Goal: Transaction & Acquisition: Purchase product/service

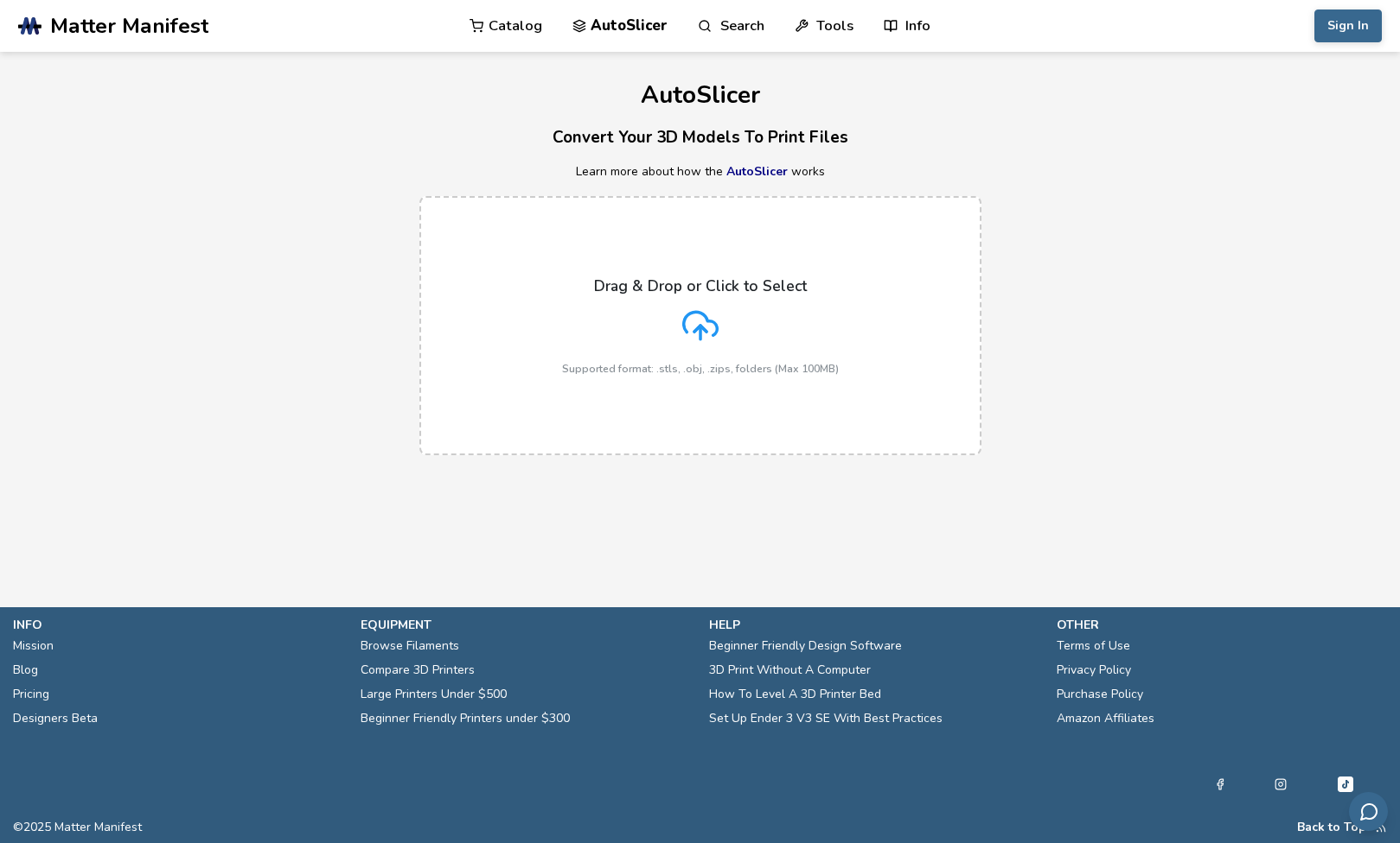
click at [86, 825] on span "© 2025 Matter Manifest" at bounding box center [77, 828] width 129 height 13
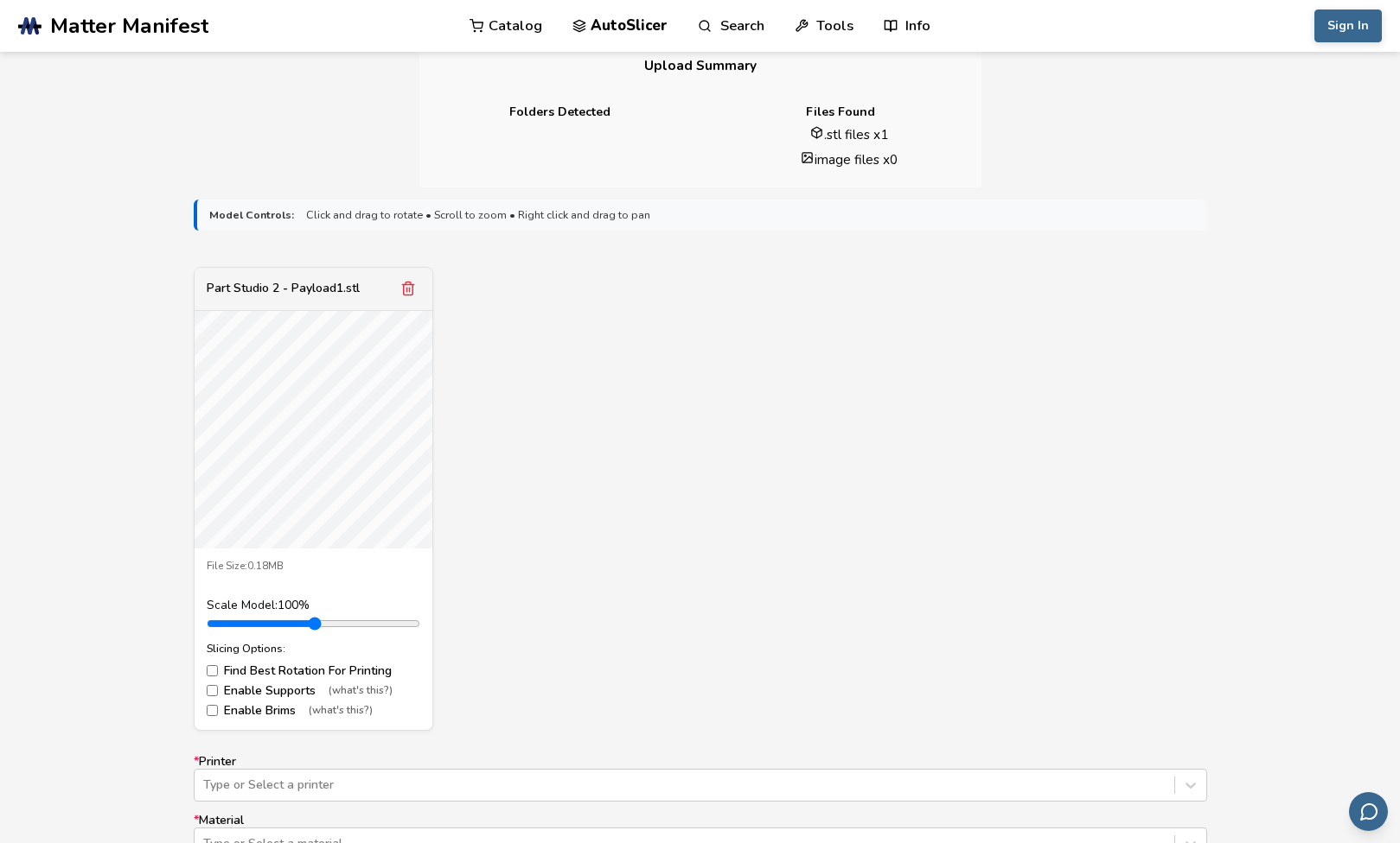
scroll to position [431, 0]
click at [287, 698] on label "Enable Supports (what's this?)" at bounding box center [314, 693] width 214 height 13
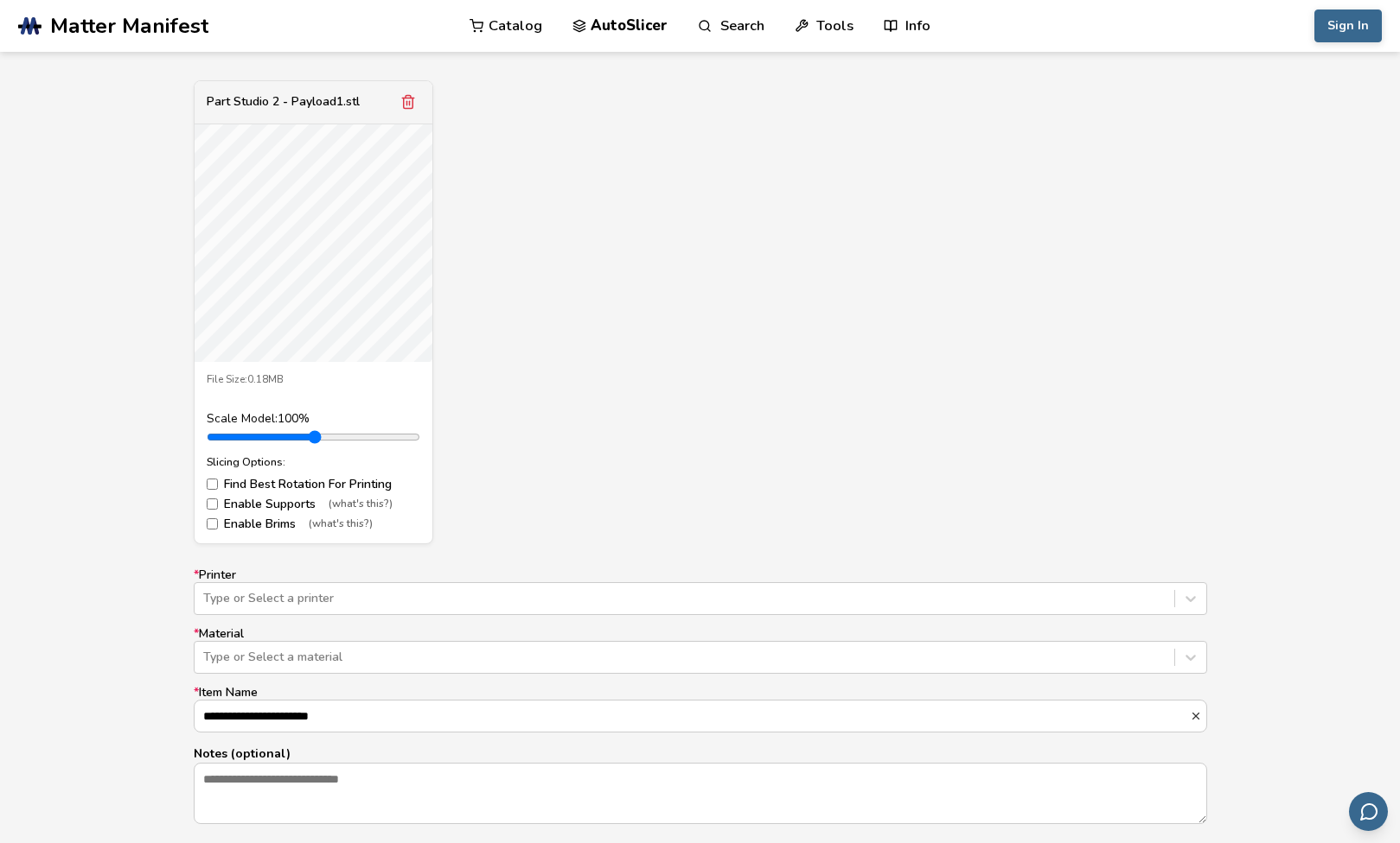
click at [296, 572] on label "* Printer Type or Select a printer" at bounding box center [700, 592] width 1013 height 46
click at [296, 593] on div "Type or Select a printer" at bounding box center [700, 599] width 1013 height 33
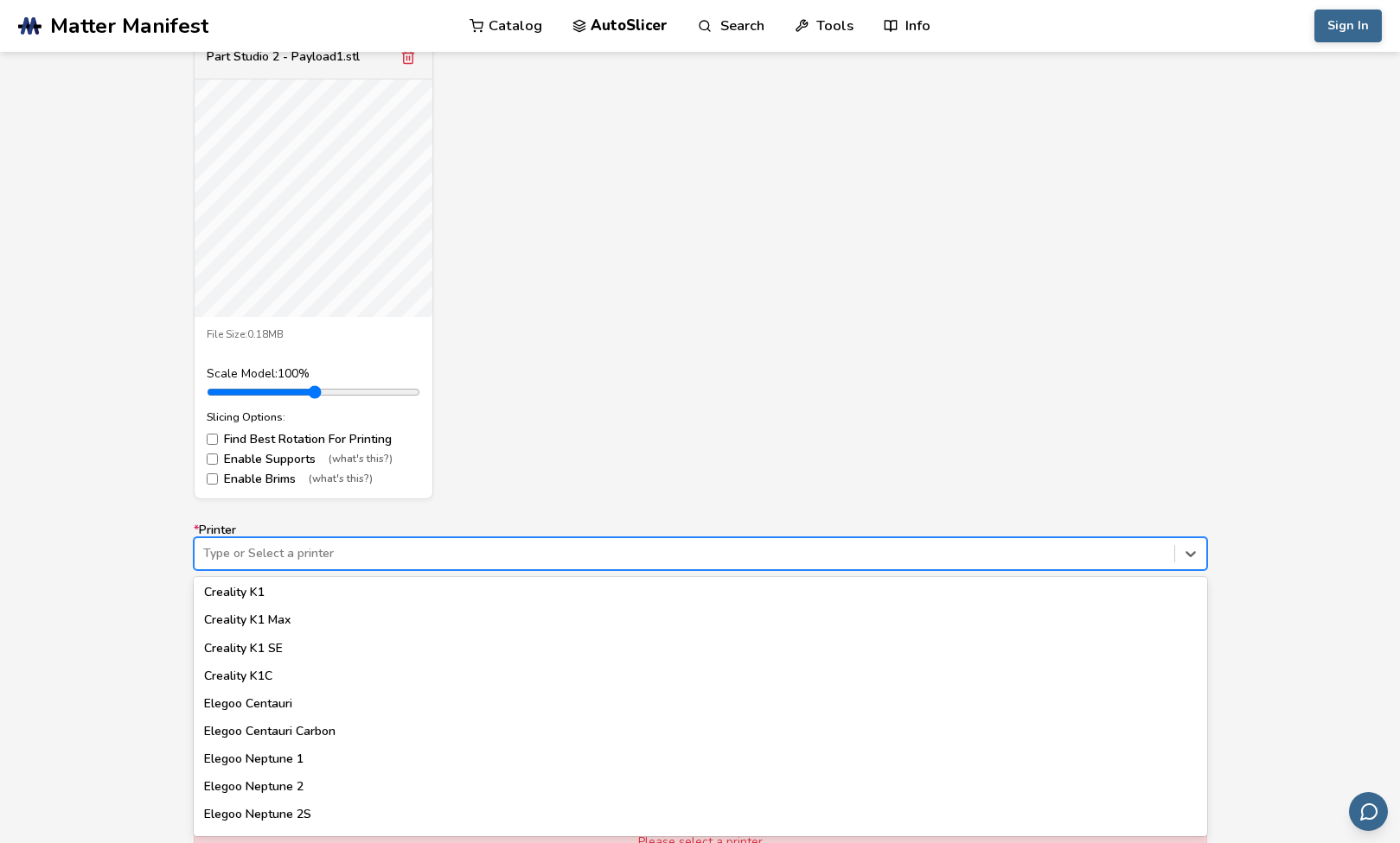
scroll to position [464, 0]
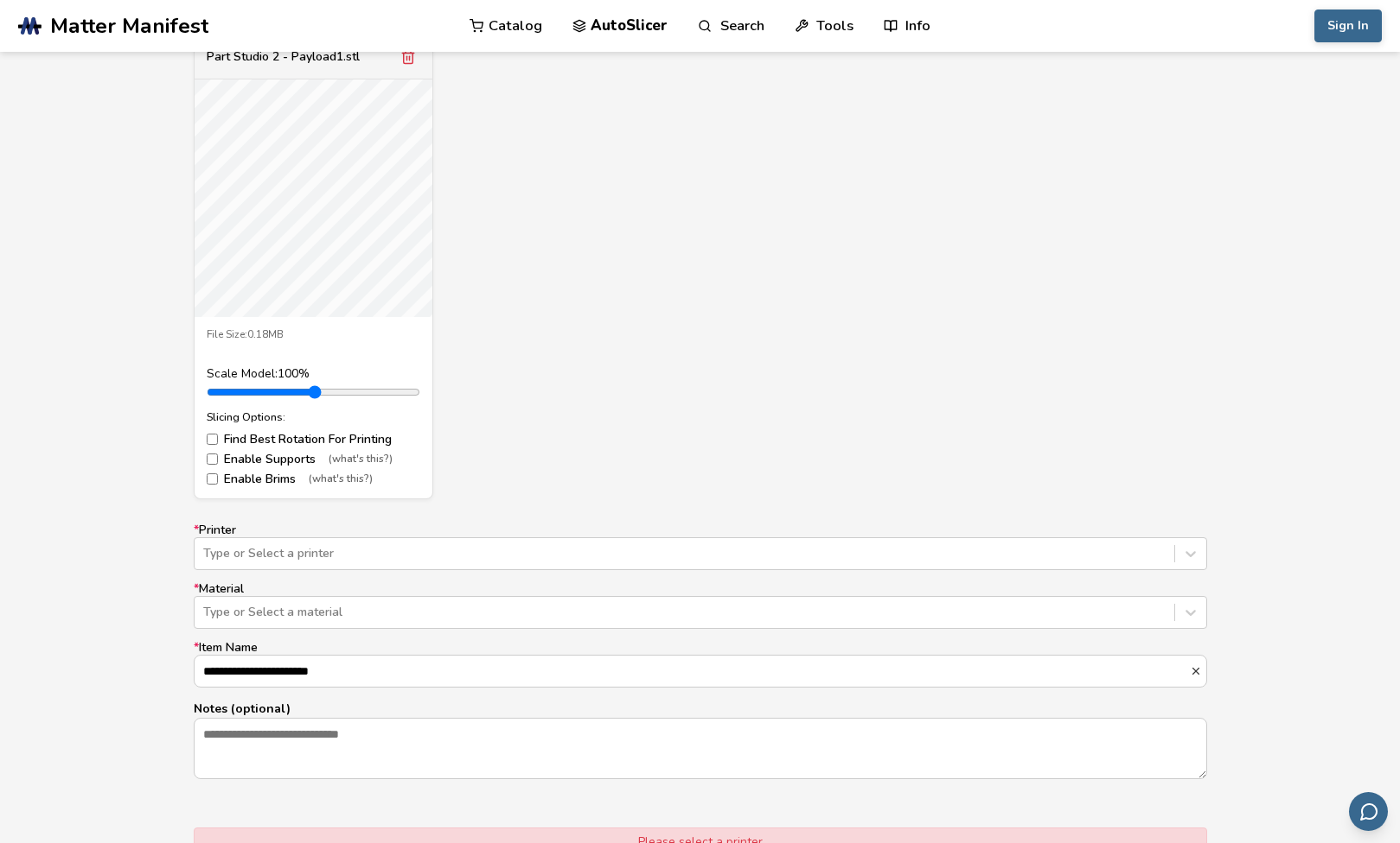
click at [161, 656] on div "**********" at bounding box center [700, 469] width 1400 height 1027
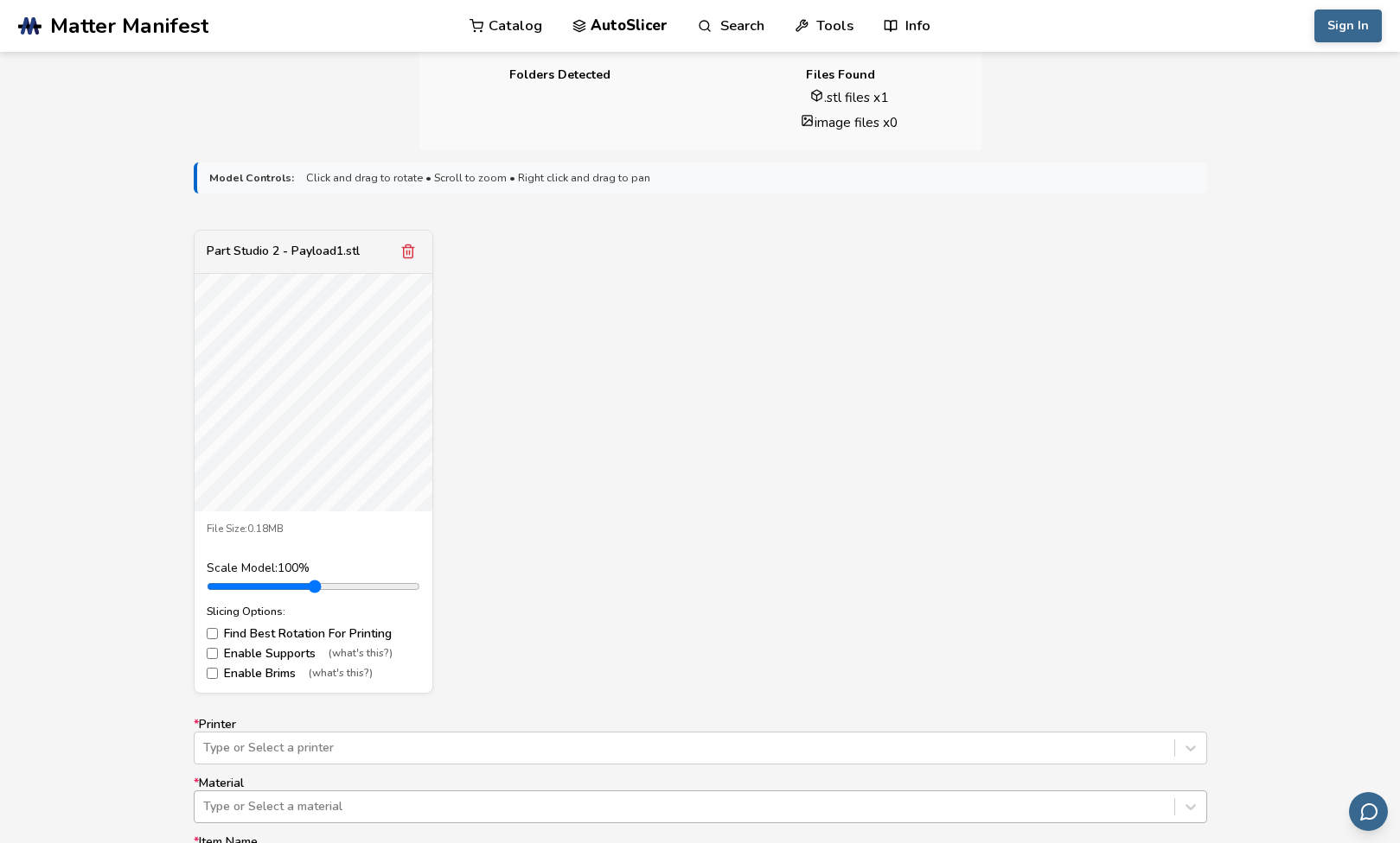
scroll to position [0, 0]
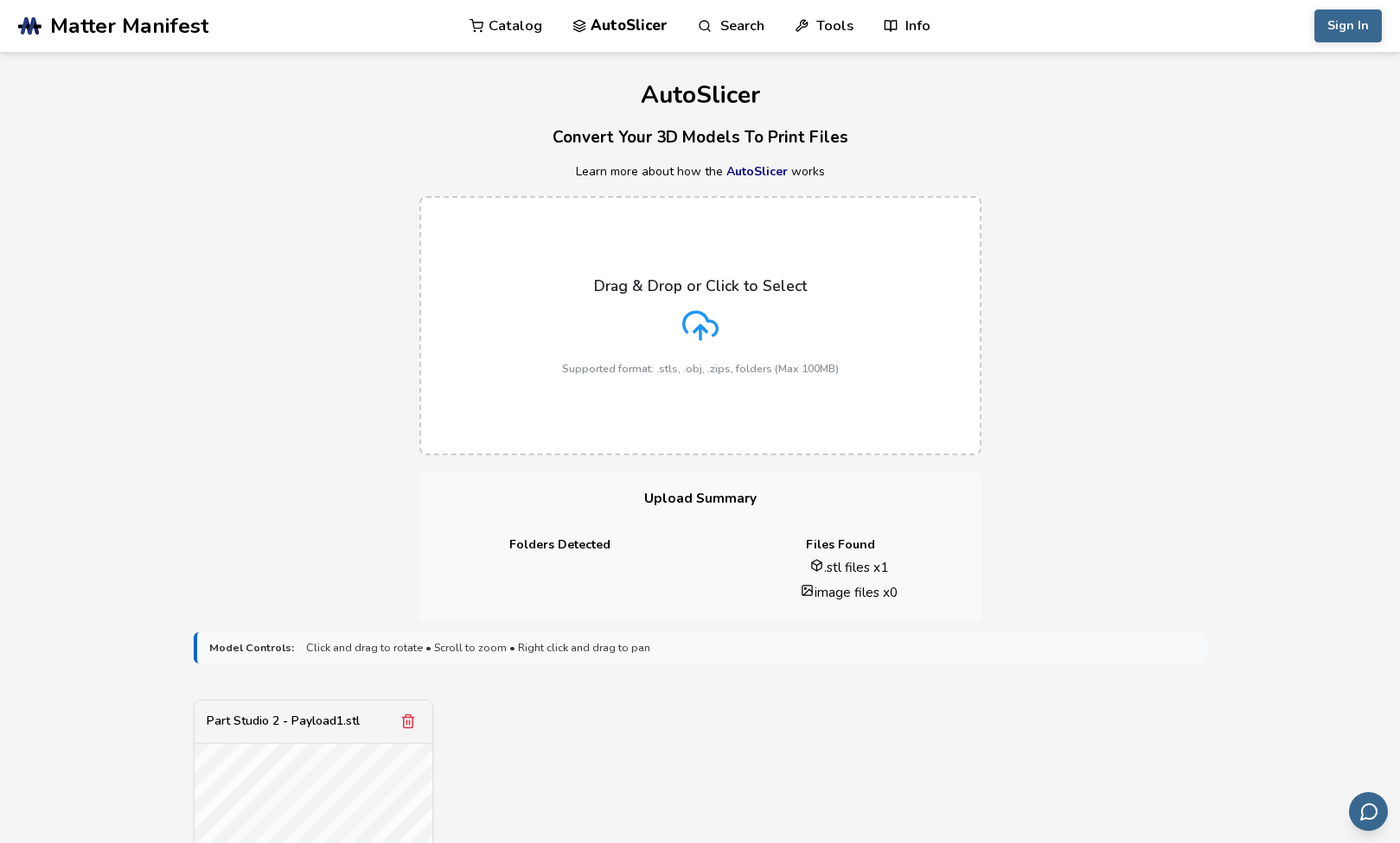
click at [207, 19] on link ".cls-1, .cls-2, .cls-3 { stroke-width: 0px; } .cls-2 { fill: #1d1e56; } .cls-3 …" at bounding box center [182, 26] width 328 height 52
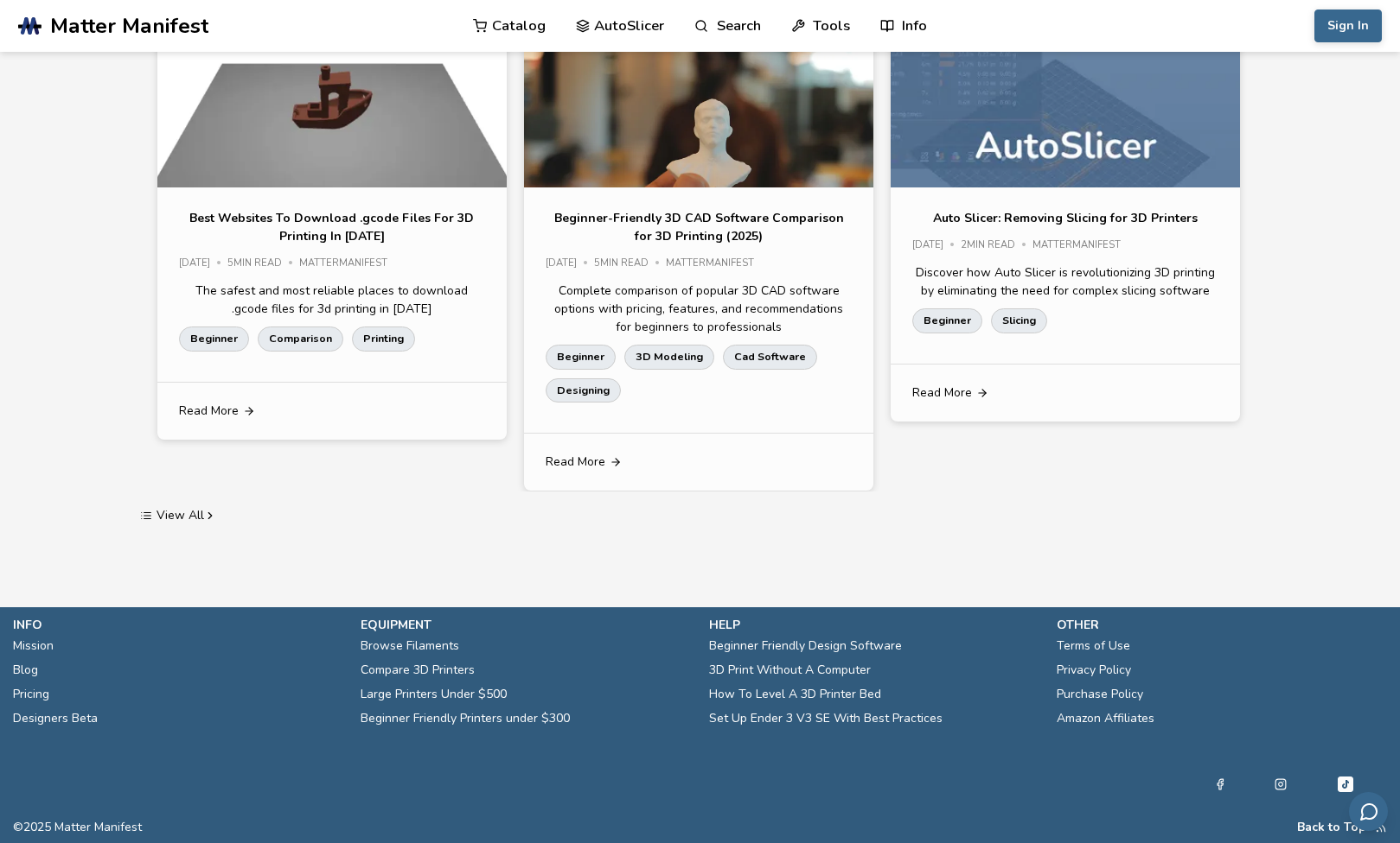
scroll to position [3183, 0]
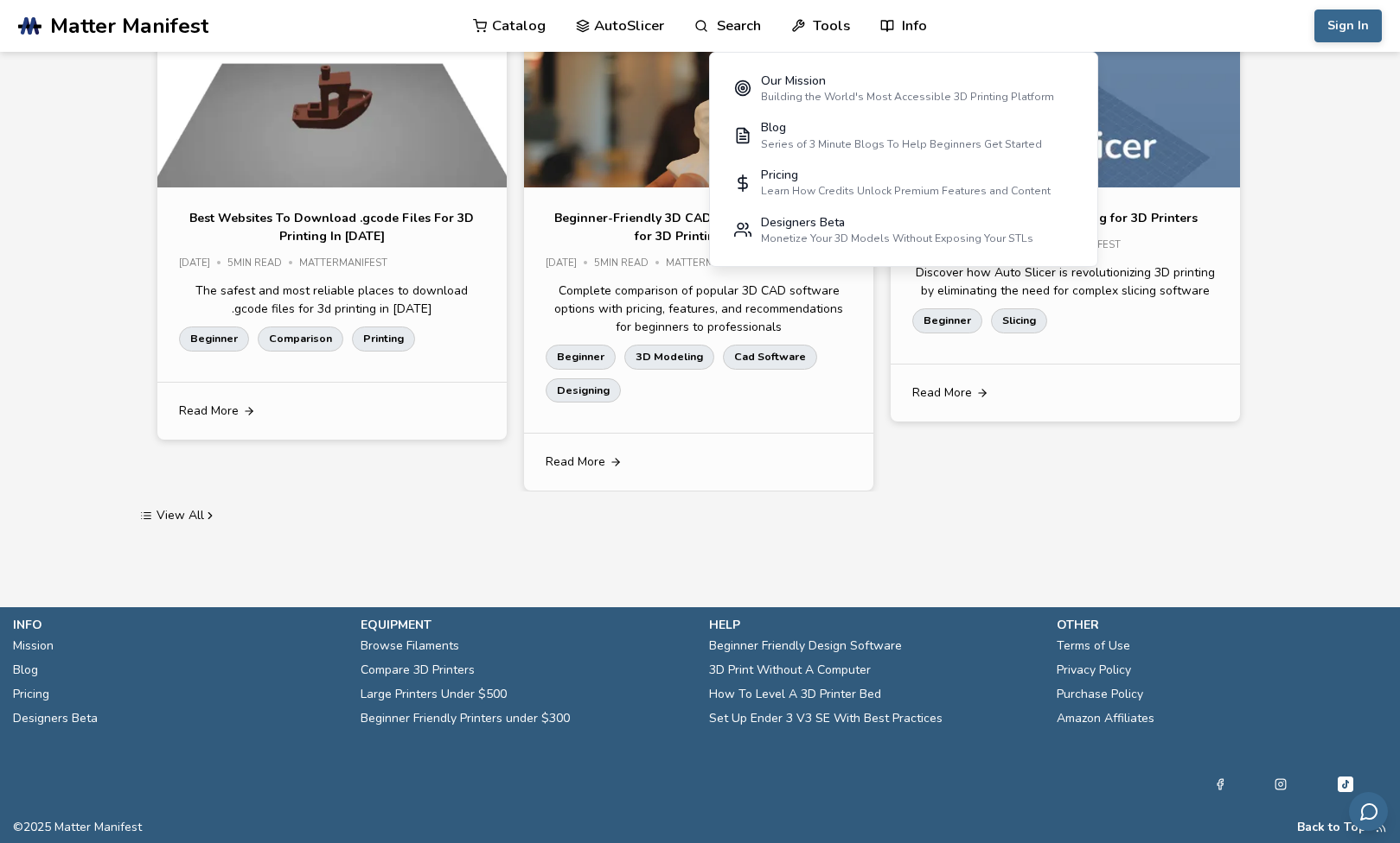
click at [894, 28] on link "Info" at bounding box center [903, 26] width 46 height 52
click at [917, 12] on link "Info" at bounding box center [903, 26] width 46 height 52
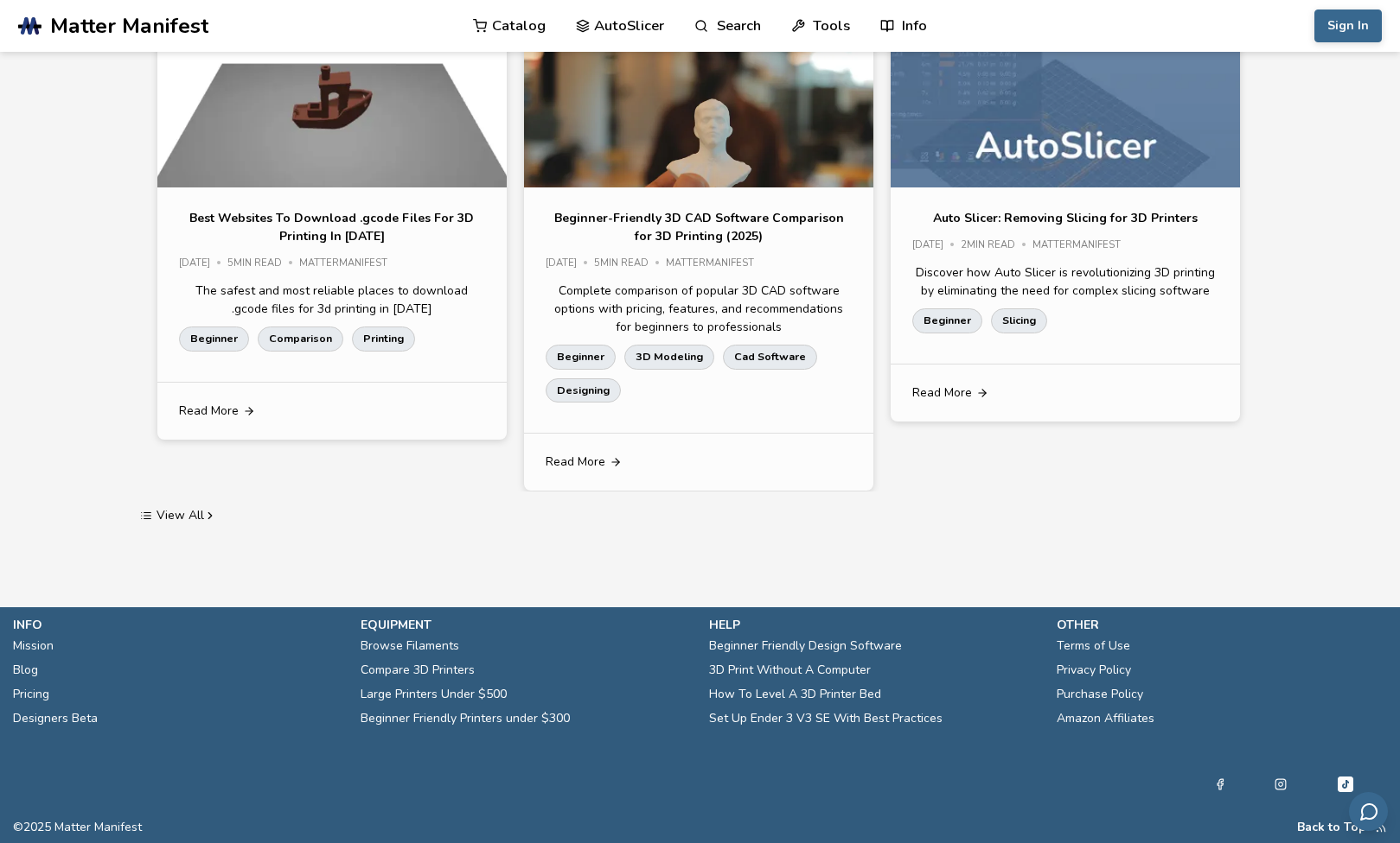
click at [900, 25] on link "Info" at bounding box center [903, 26] width 46 height 52
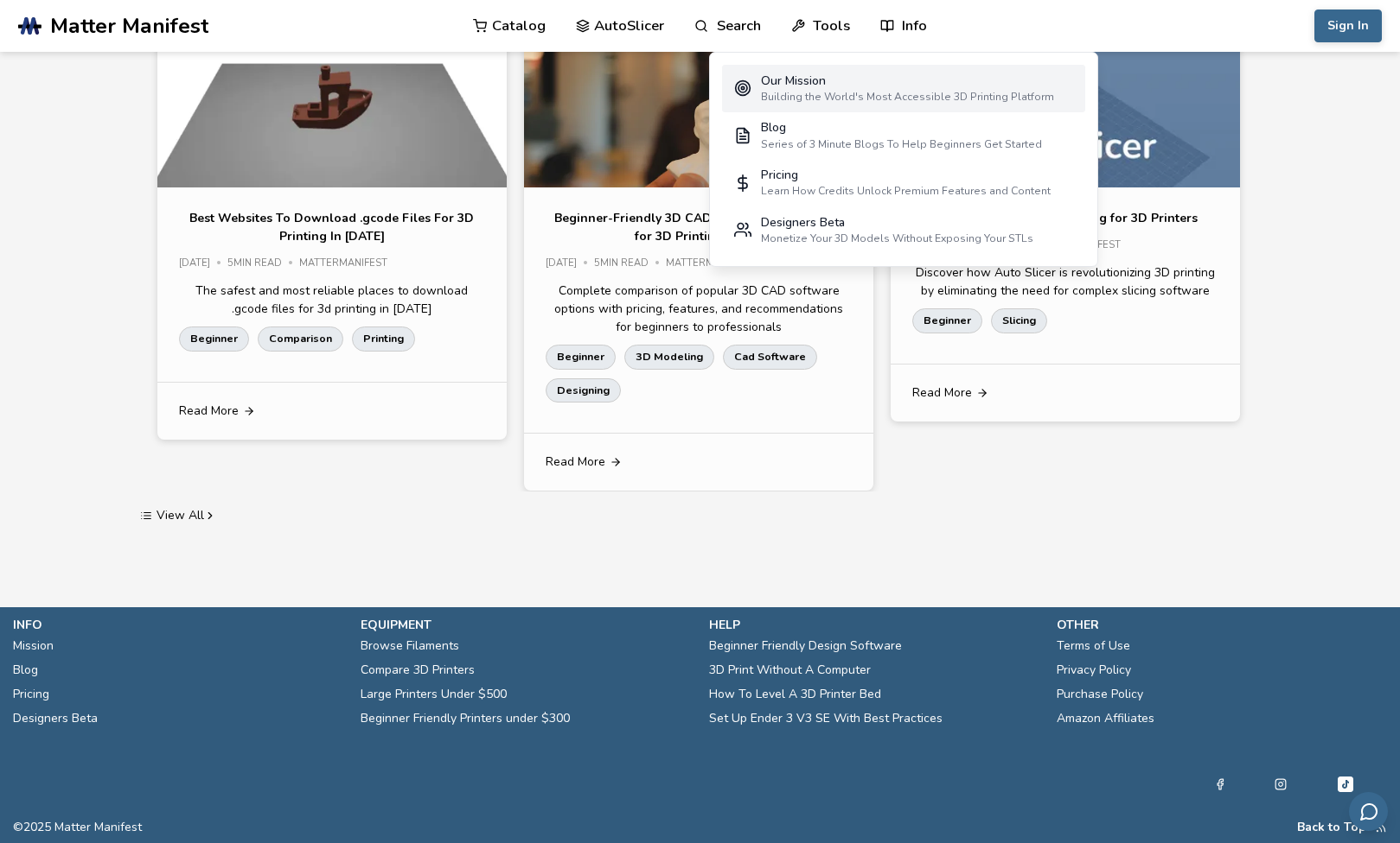
click at [876, 87] on div "Our Mission" at bounding box center [907, 81] width 293 height 13
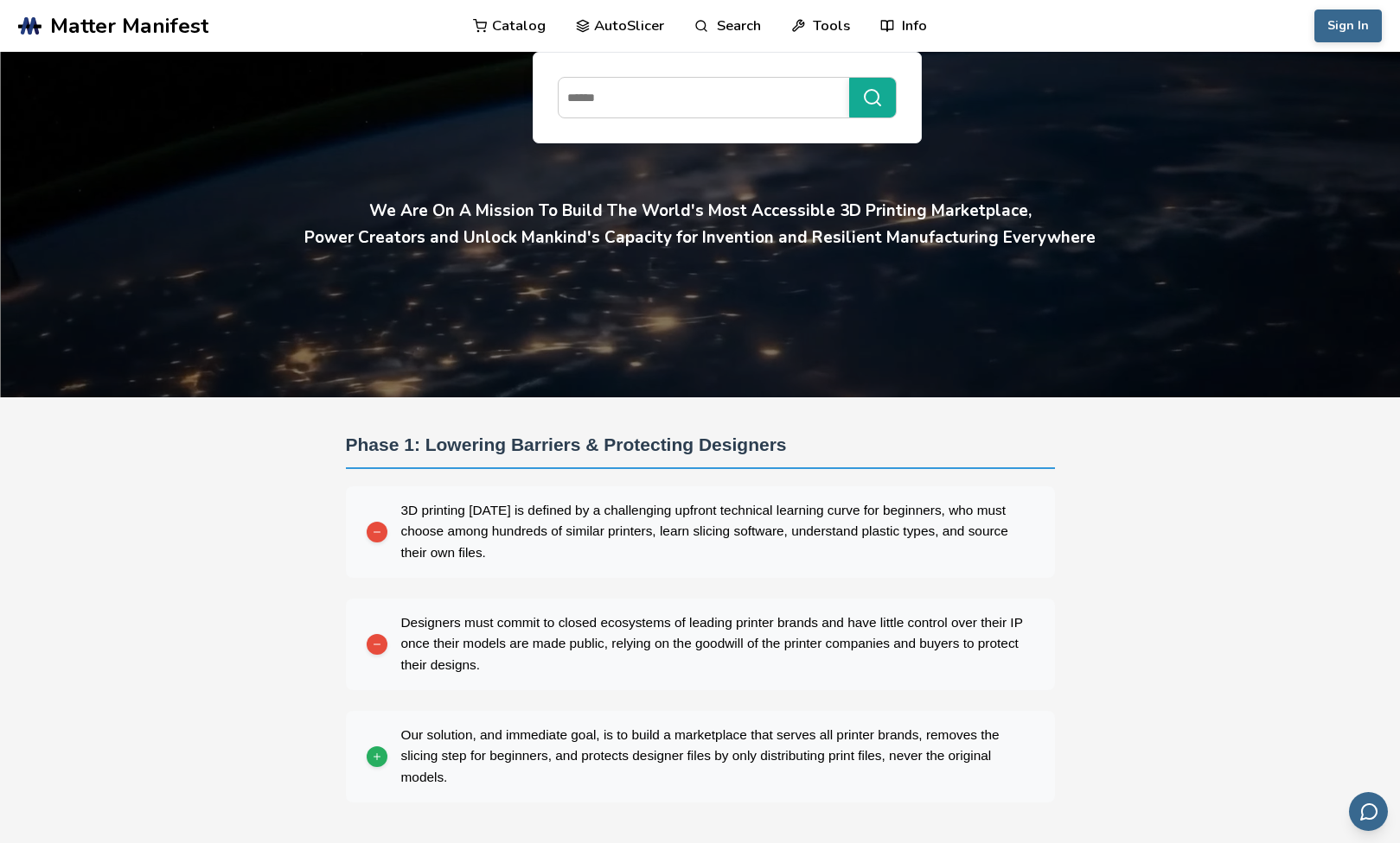
click at [523, 19] on link "Catalog" at bounding box center [508, 26] width 72 height 52
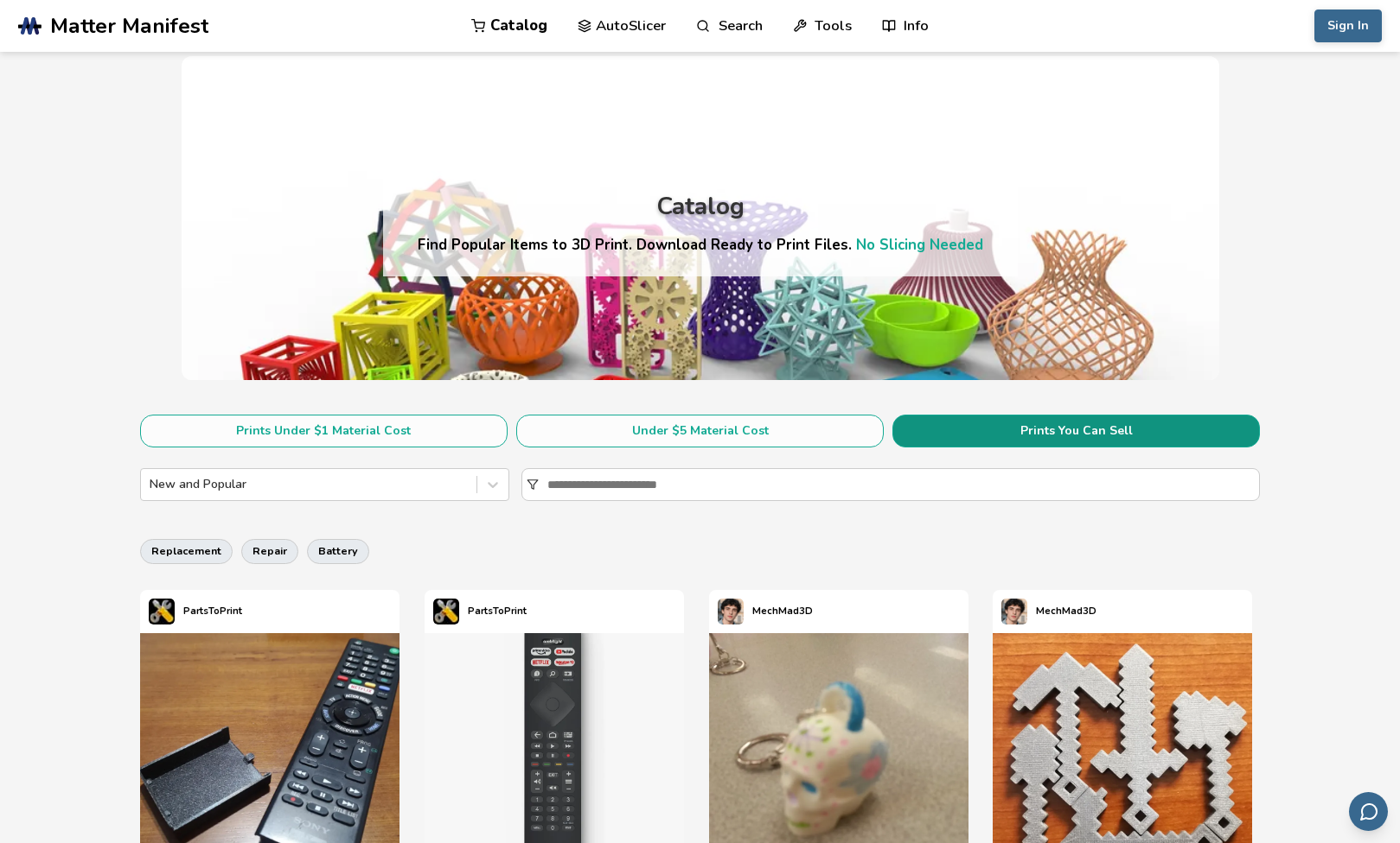
click at [950, 436] on button "Prints You Can Sell" at bounding box center [1076, 431] width 368 height 33
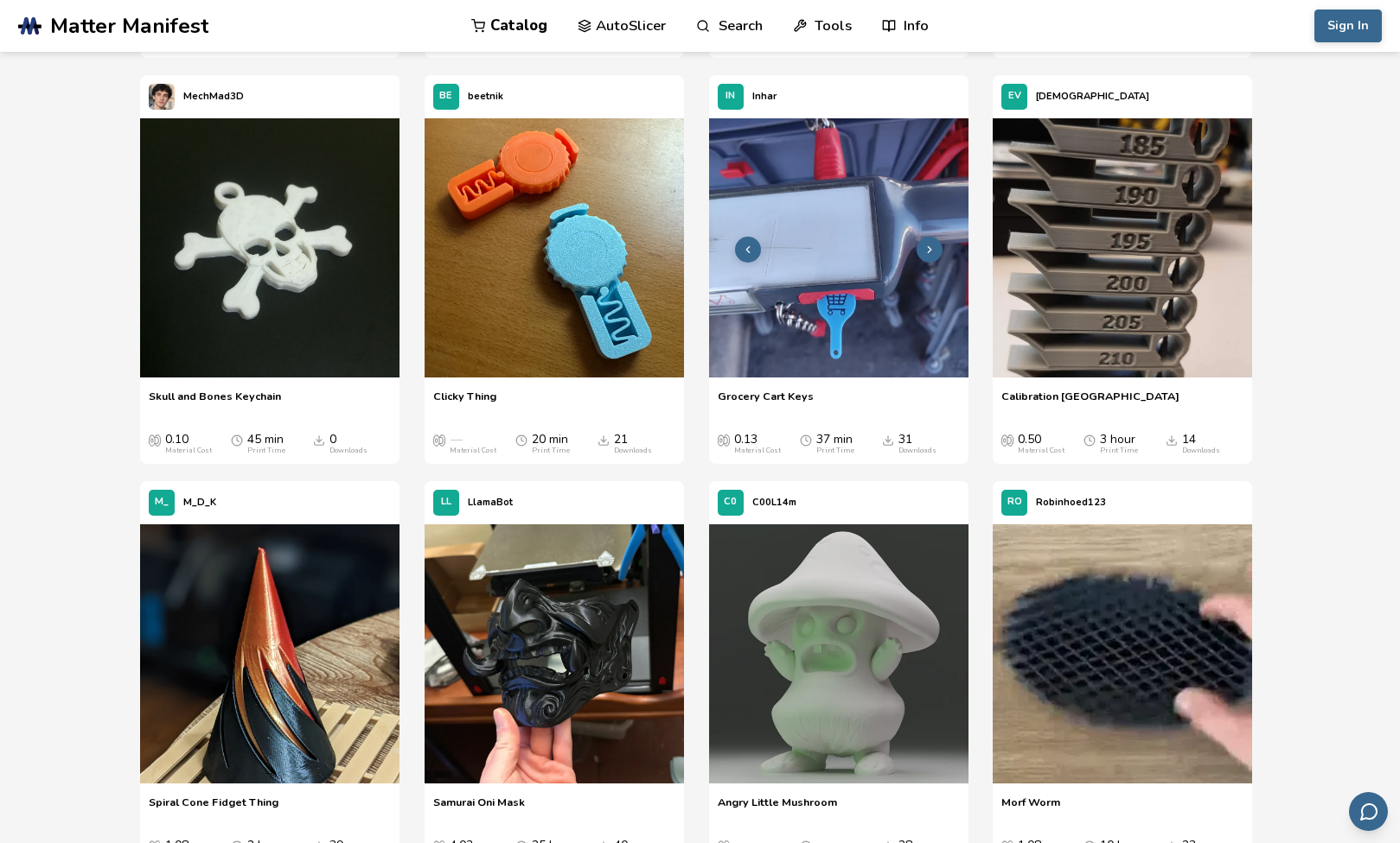
scroll to position [1384, 0]
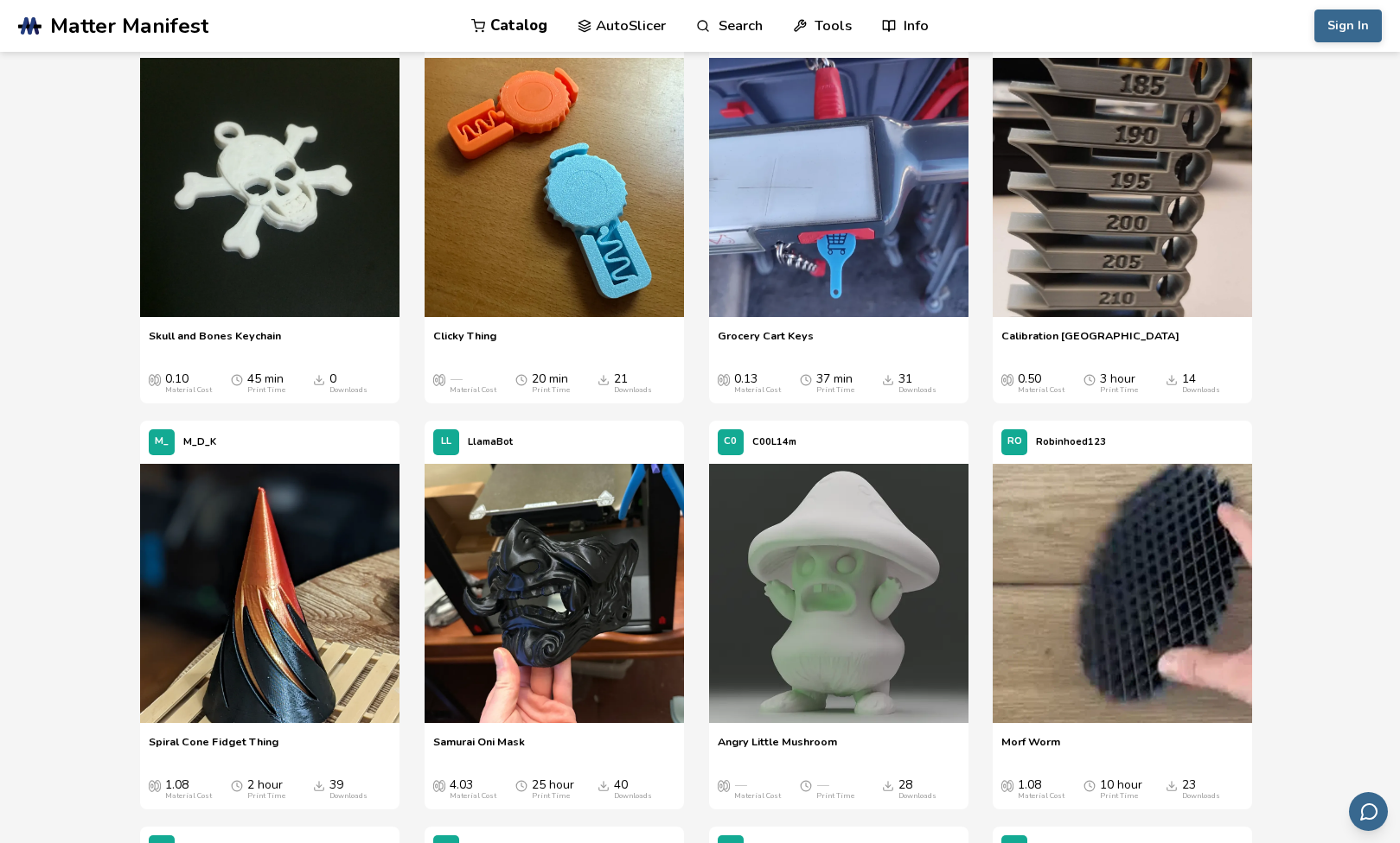
click at [515, 742] on span "Samurai Oni Mask" at bounding box center [479, 748] width 91 height 26
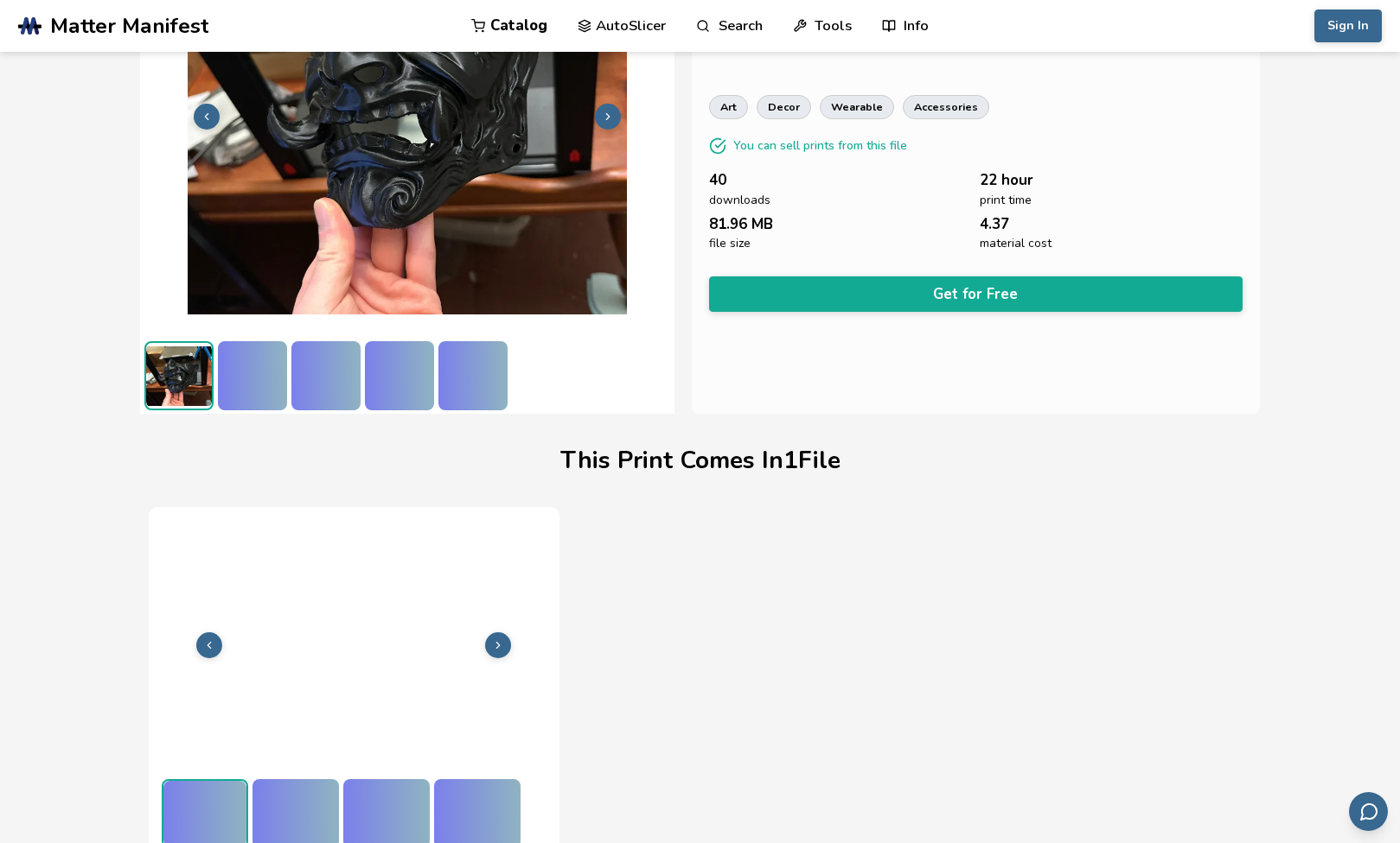
scroll to position [174, 0]
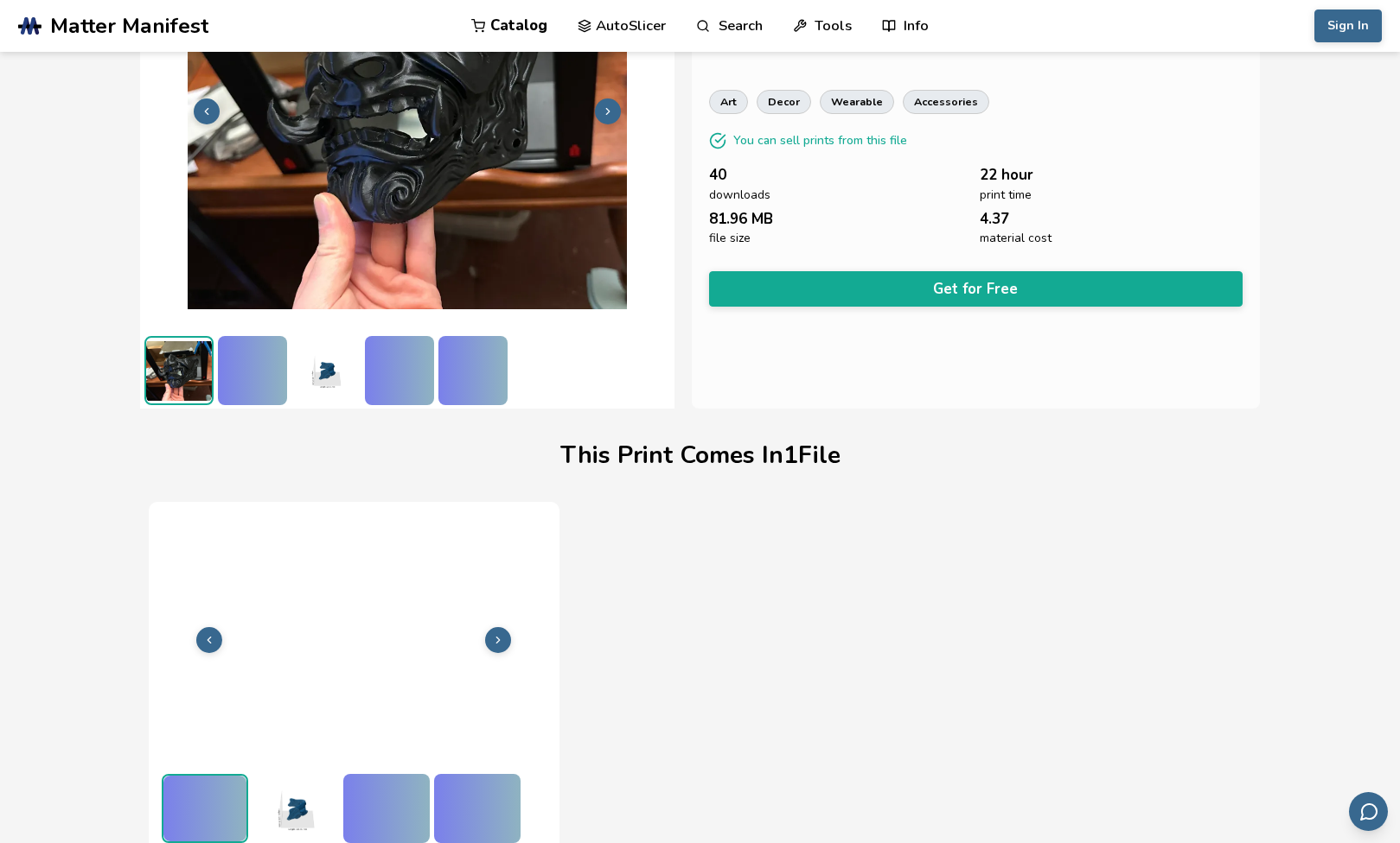
click at [367, 374] on img at bounding box center [400, 370] width 69 height 69
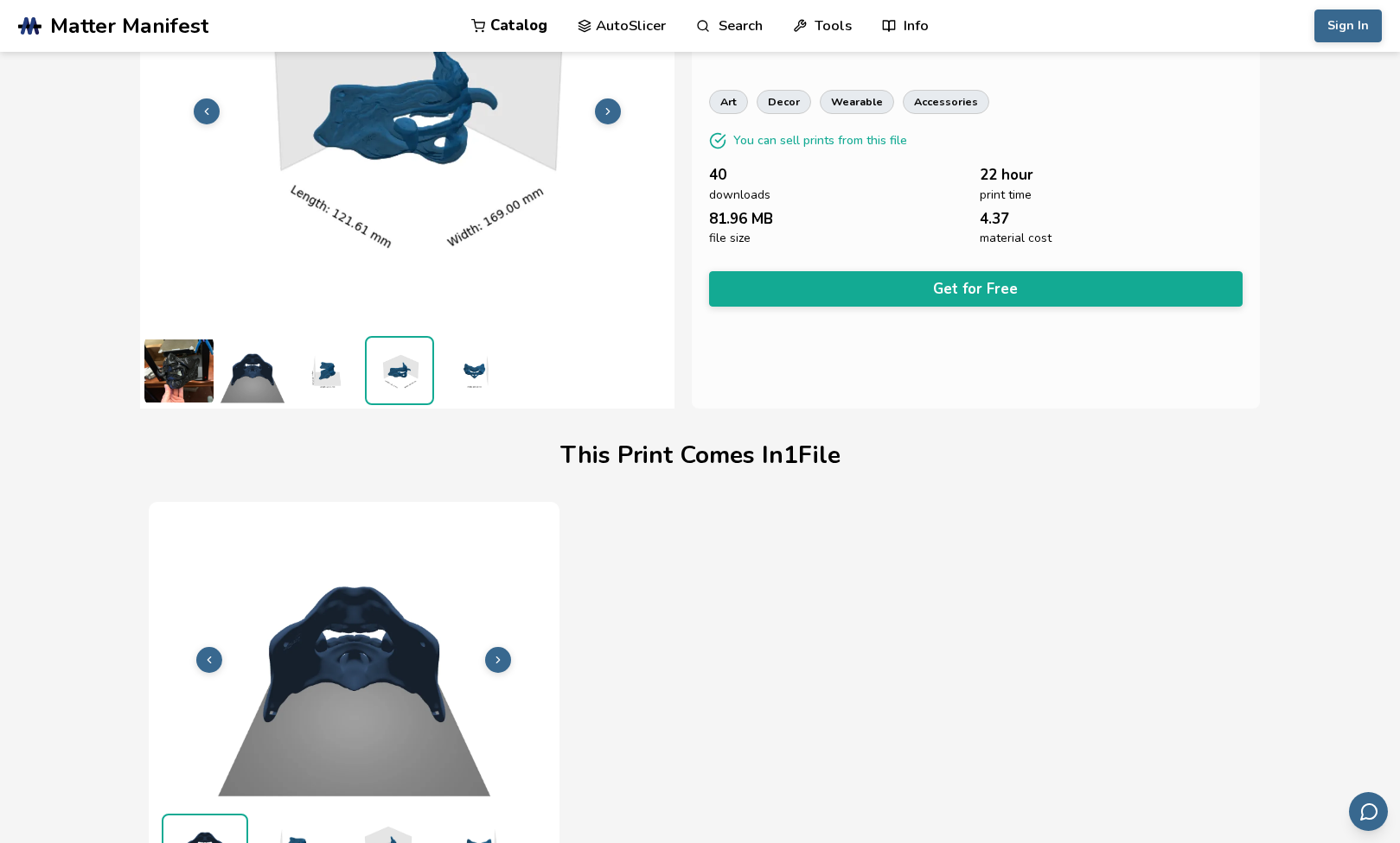
click at [333, 375] on img at bounding box center [326, 370] width 69 height 69
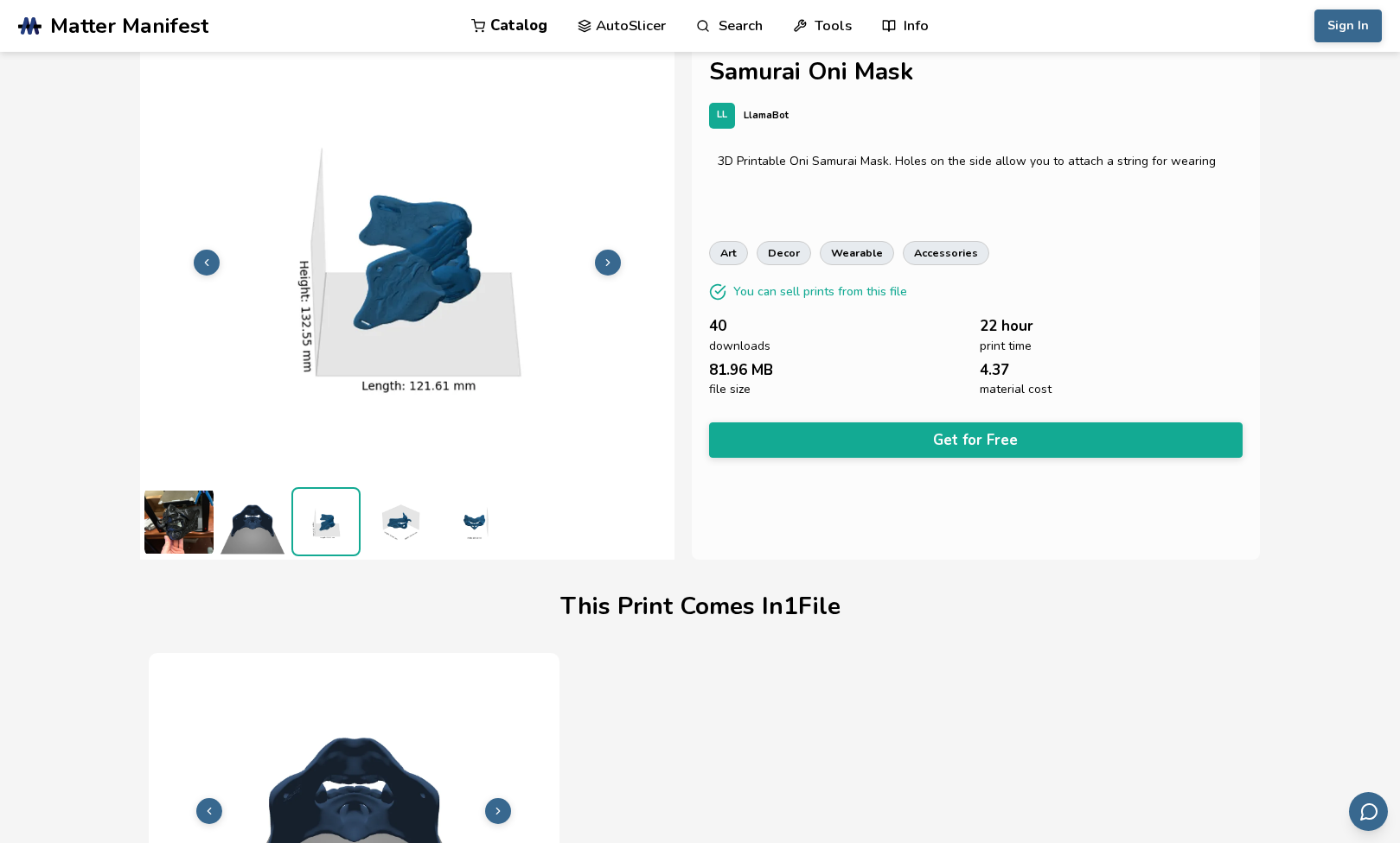
scroll to position [21, 0]
